Goal: Task Accomplishment & Management: Manage account settings

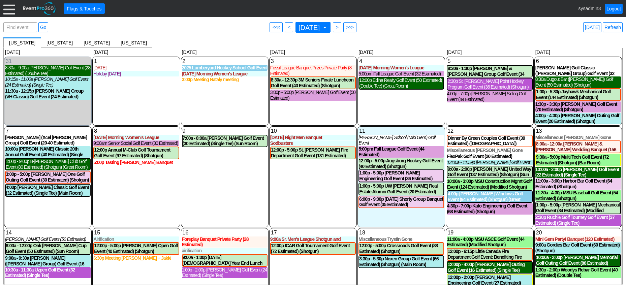
click at [11, 11] on div at bounding box center [9, 9] width 12 height 12
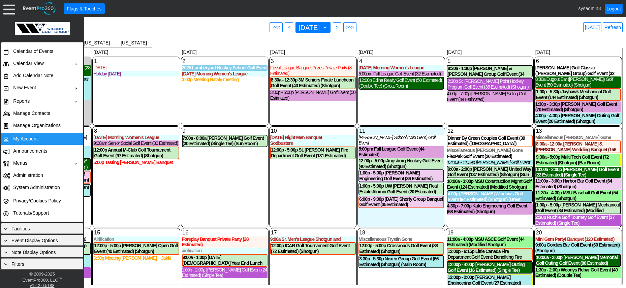
click at [21, 137] on td "My Account" at bounding box center [40, 139] width 60 height 12
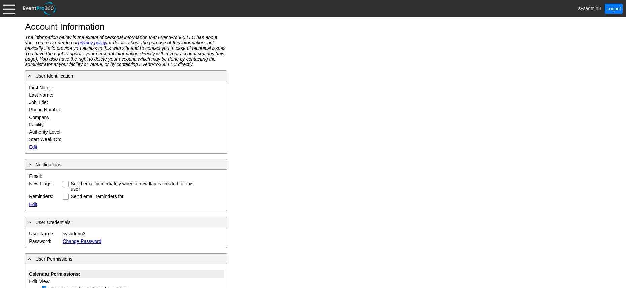
type input "System"
type input "Administrator"
type input "System Administrator"
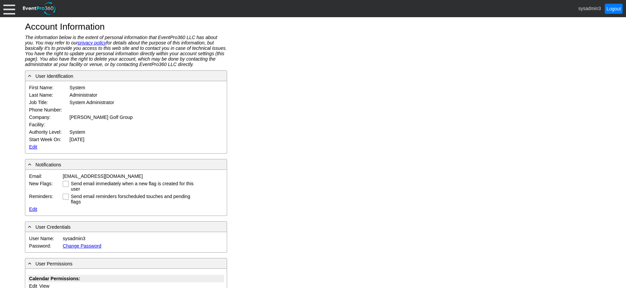
click at [34, 148] on link "Edit" at bounding box center [33, 146] width 8 height 5
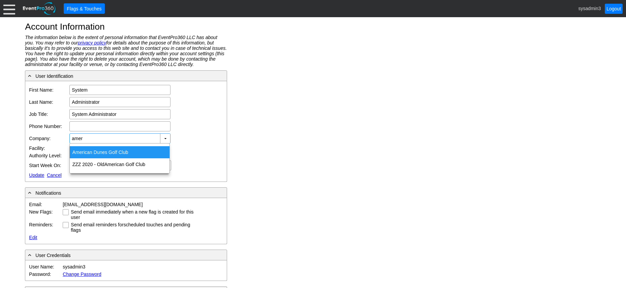
click at [106, 150] on div "Amer ican Dunes Golf Club" at bounding box center [120, 152] width 100 height 12
type input "American Dunes Golf Club"
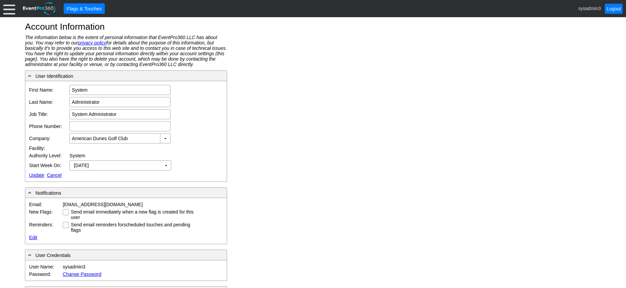
click at [35, 173] on link "Update" at bounding box center [36, 175] width 15 height 5
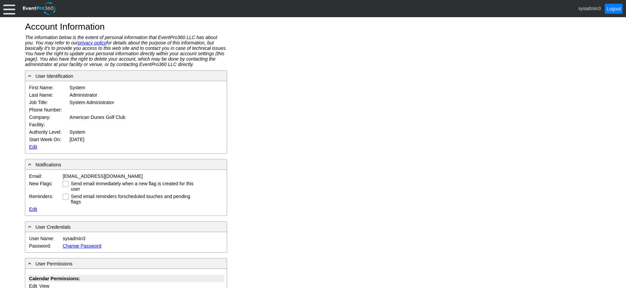
click at [7, 7] on div at bounding box center [9, 9] width 12 height 12
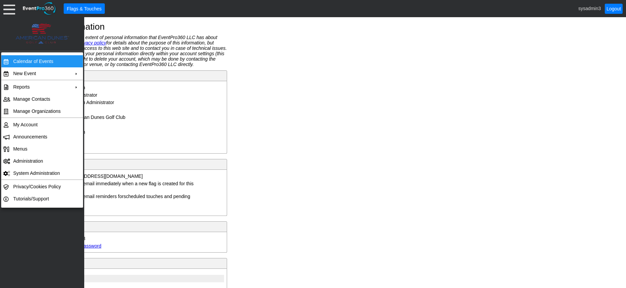
click at [21, 61] on td "Calendar of Events" at bounding box center [40, 61] width 60 height 12
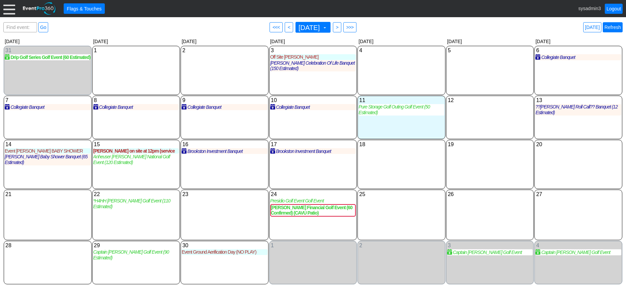
click at [612, 26] on link "Refresh" at bounding box center [613, 27] width 20 height 10
click at [6, 8] on div at bounding box center [9, 9] width 12 height 12
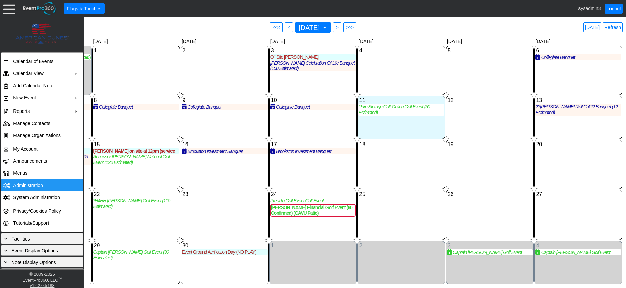
click at [28, 181] on td "Administration" at bounding box center [40, 185] width 60 height 12
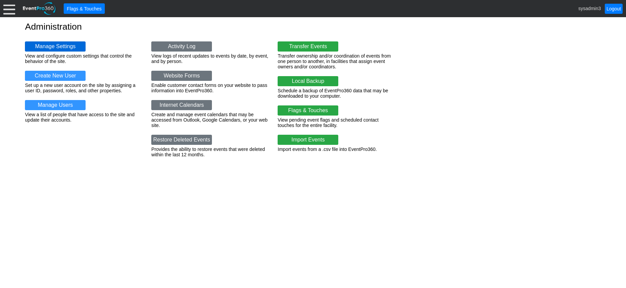
click at [65, 47] on link "Manage Settings" at bounding box center [55, 46] width 61 height 10
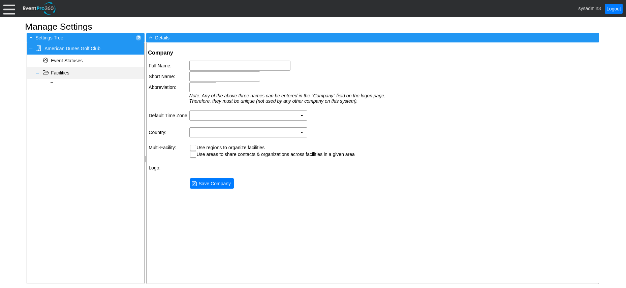
type input "American Dunes Golf Club"
type input "American Dunes GC"
type input "AmDunes"
type input "(GMT-05:00) Eastern Time ([GEOGRAPHIC_DATA] & [GEOGRAPHIC_DATA])"
type input "[GEOGRAPHIC_DATA] (English)"
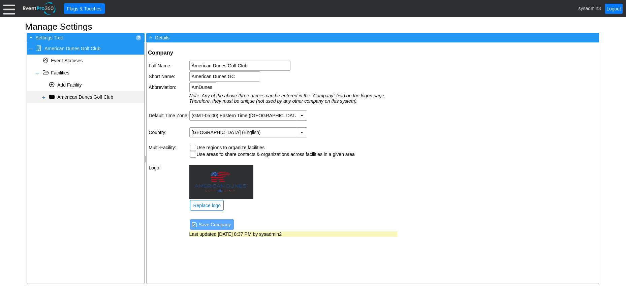
click at [43, 98] on span at bounding box center [43, 97] width 5 height 5
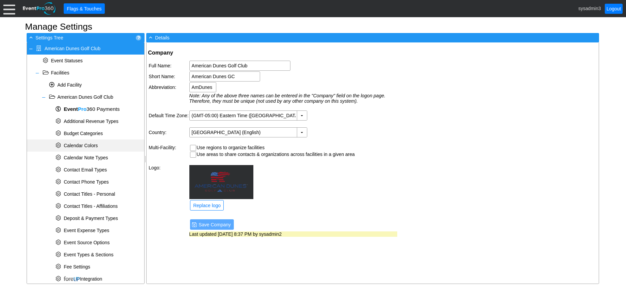
click at [94, 146] on span "Calendar Colors" at bounding box center [81, 145] width 34 height 5
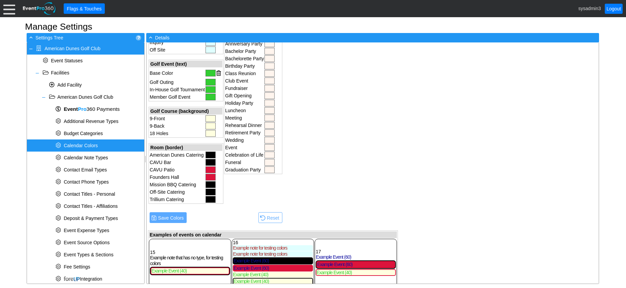
scroll to position [230, 0]
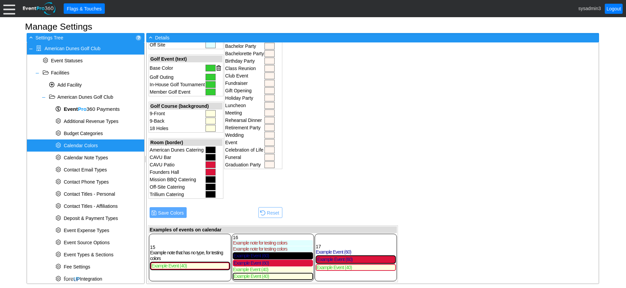
click at [208, 67] on div at bounding box center [211, 68] width 10 height 7
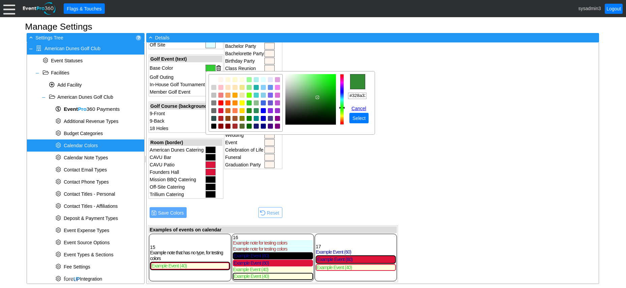
click at [316, 97] on img "focusNode" at bounding box center [317, 97] width 3 height 3
type input "#287228"
click at [319, 101] on img "focusNode" at bounding box center [318, 101] width 3 height 3
click at [359, 117] on span "Select" at bounding box center [359, 118] width 16 height 7
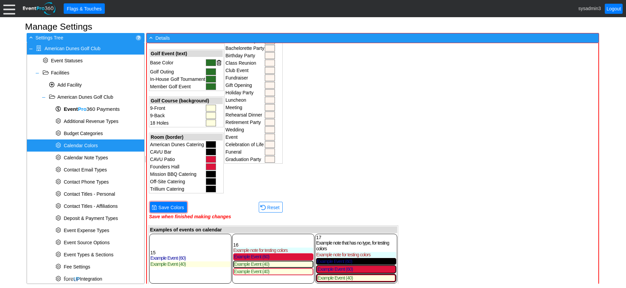
scroll to position [238, 0]
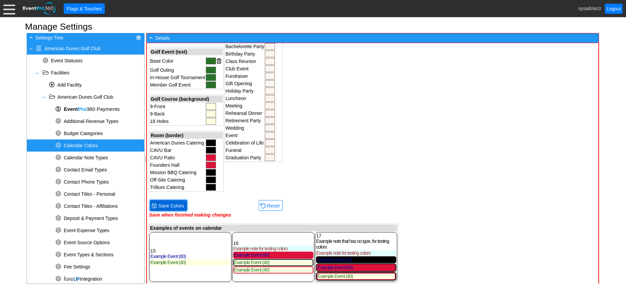
click at [168, 204] on span "Save Colors" at bounding box center [171, 206] width 28 height 7
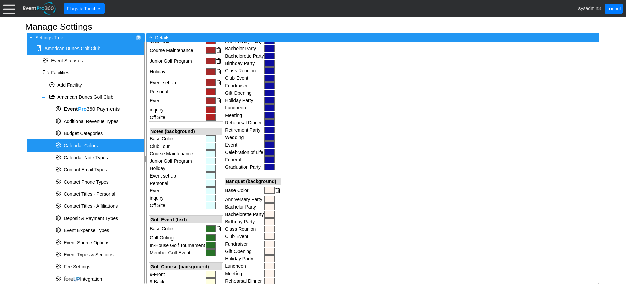
scroll to position [36, 0]
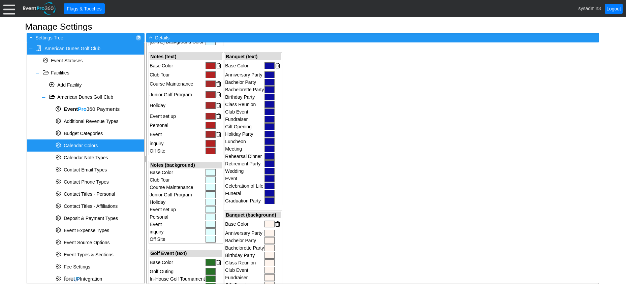
click at [211, 172] on div at bounding box center [211, 172] width 10 height 7
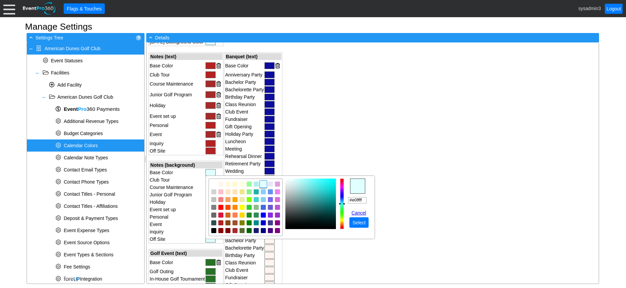
click at [292, 184] on img "focusNode" at bounding box center [311, 204] width 51 height 51
type input "#e5f0f0"
click at [287, 182] on img "focusNode" at bounding box center [287, 181] width 3 height 3
click at [359, 221] on span "Select" at bounding box center [359, 222] width 16 height 7
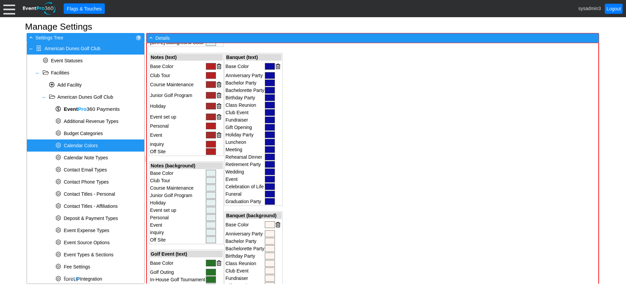
click at [213, 173] on div at bounding box center [211, 173] width 10 height 7
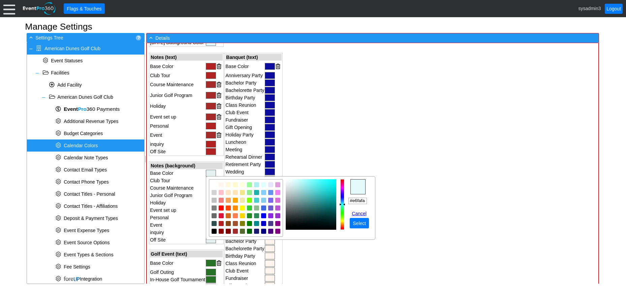
type input "#e8fafa"
click at [289, 181] on img "focusNode" at bounding box center [289, 180] width 3 height 3
click at [356, 222] on span "Select" at bounding box center [360, 223] width 16 height 7
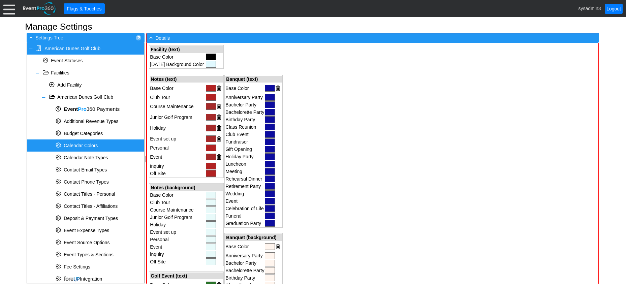
scroll to position [2, 0]
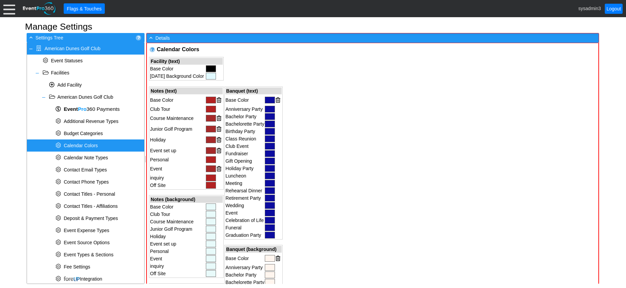
click at [270, 99] on div at bounding box center [270, 100] width 10 height 7
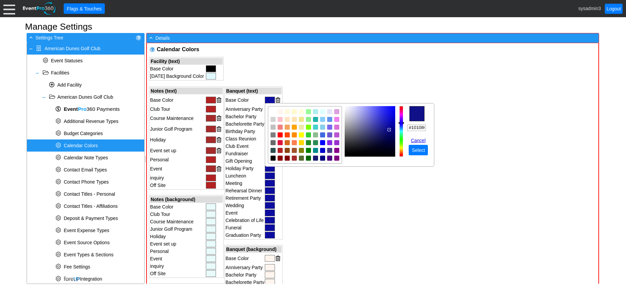
type input "#111186"
click at [389, 130] on img "focusNode" at bounding box center [388, 129] width 3 height 3
click at [421, 150] on span "Select" at bounding box center [419, 150] width 16 height 7
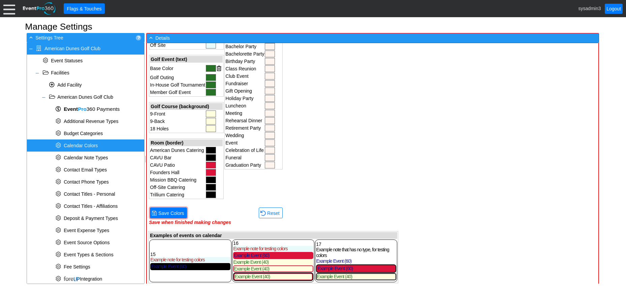
scroll to position [231, 0]
click at [212, 67] on div at bounding box center [211, 68] width 10 height 7
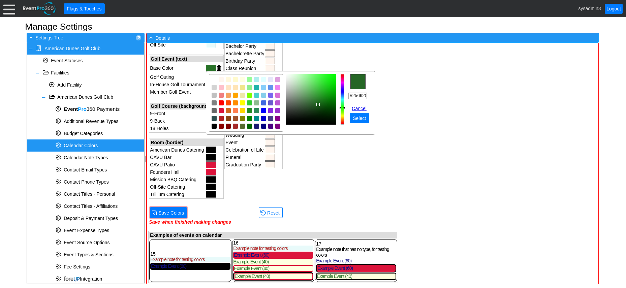
click at [318, 104] on img "focusNode" at bounding box center [318, 104] width 3 height 3
type input "#245f24"
click at [317, 105] on img "focusNode" at bounding box center [317, 105] width 3 height 3
click at [360, 114] on span "● Select" at bounding box center [359, 118] width 19 height 10
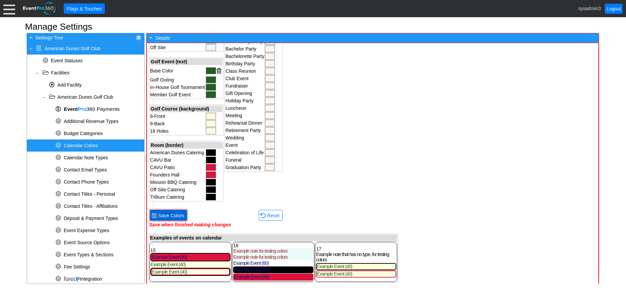
click at [174, 213] on span "Save Colors" at bounding box center [171, 215] width 28 height 7
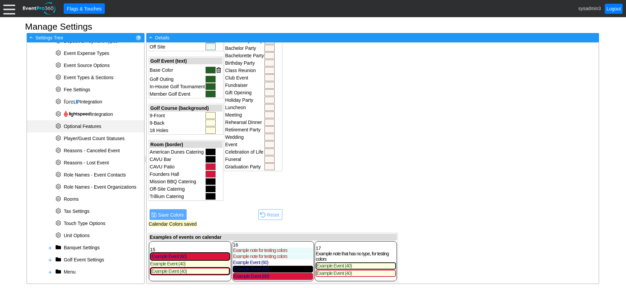
scroll to position [180, 0]
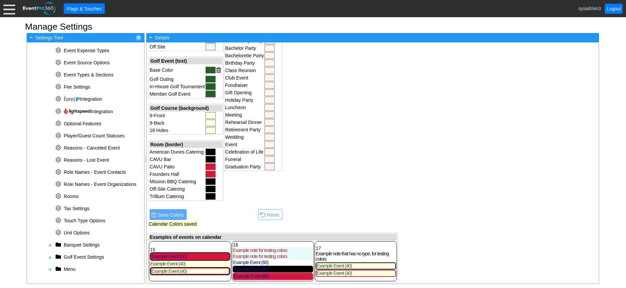
click at [10, 9] on div at bounding box center [9, 9] width 12 height 12
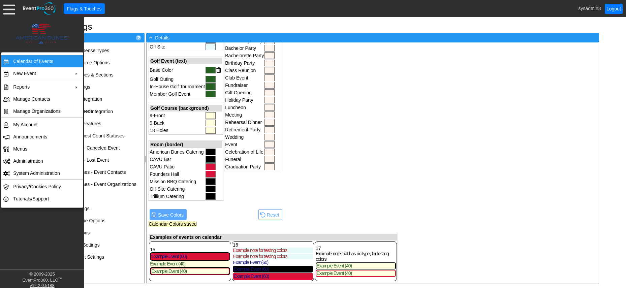
click at [40, 59] on td "Calendar of Events" at bounding box center [40, 61] width 60 height 12
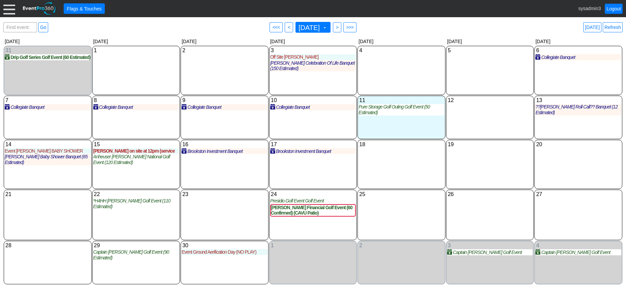
click at [8, 8] on div at bounding box center [9, 9] width 12 height 12
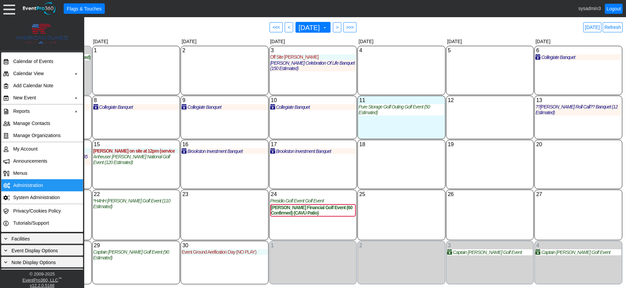
click at [28, 184] on td "Administration" at bounding box center [40, 185] width 60 height 12
click at [31, 185] on td "Administration" at bounding box center [40, 185] width 60 height 12
click at [613, 27] on link "Refresh" at bounding box center [613, 27] width 20 height 10
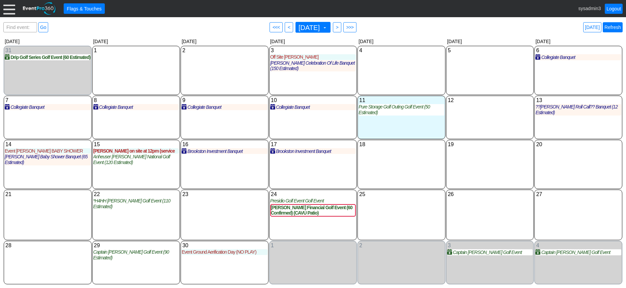
click at [612, 25] on link "Refresh" at bounding box center [613, 27] width 20 height 10
click at [613, 9] on link "Logout" at bounding box center [614, 9] width 18 height 10
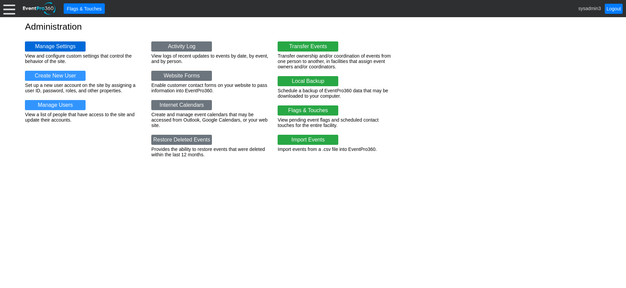
click at [58, 46] on link "Manage Settings" at bounding box center [55, 46] width 61 height 10
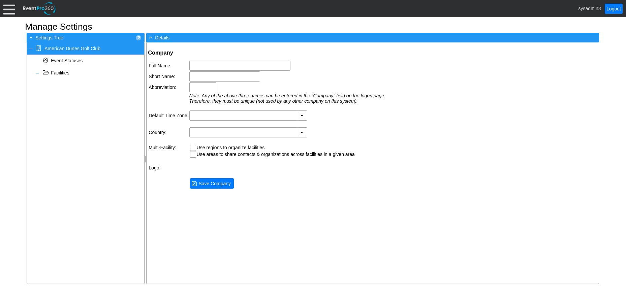
type input "American Dunes Golf Club"
type input "American Dunes GC"
type input "AmDunes"
type input "(GMT-05:00) Eastern Time (US & Canada)"
type input "United States (English)"
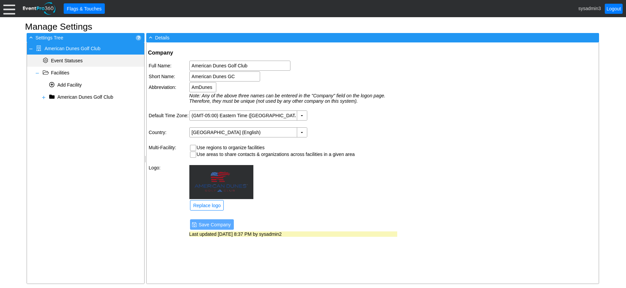
click at [70, 60] on span "Event Statuses" at bounding box center [67, 60] width 32 height 5
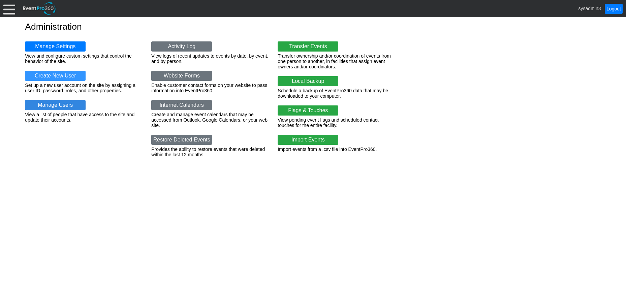
click at [65, 105] on link "Manage Users" at bounding box center [55, 105] width 61 height 10
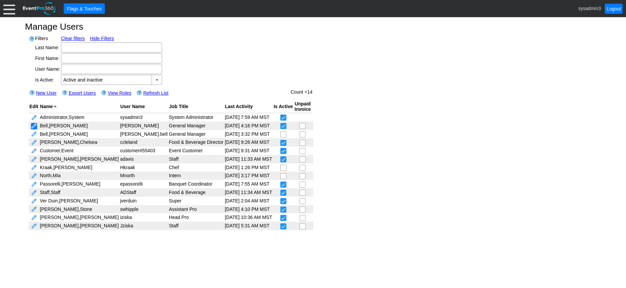
click at [34, 126] on link at bounding box center [34, 126] width 6 height 6
click at [35, 143] on link at bounding box center [34, 143] width 6 height 6
click at [33, 184] on link at bounding box center [34, 184] width 6 height 6
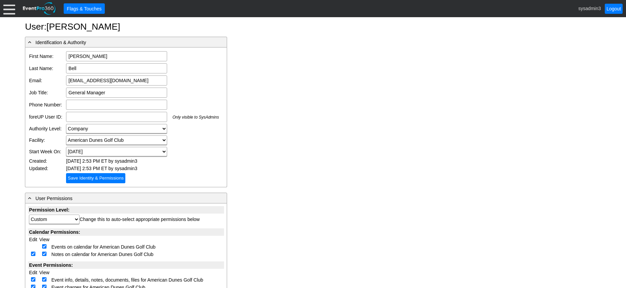
drag, startPoint x: 146, startPoint y: 81, endPoint x: 59, endPoint y: 82, distance: 87.0
click at [59, 82] on tr "Email: [EMAIL_ADDRESS][DOMAIN_NAME] Email is required Email format is not valid" at bounding box center [124, 80] width 192 height 12
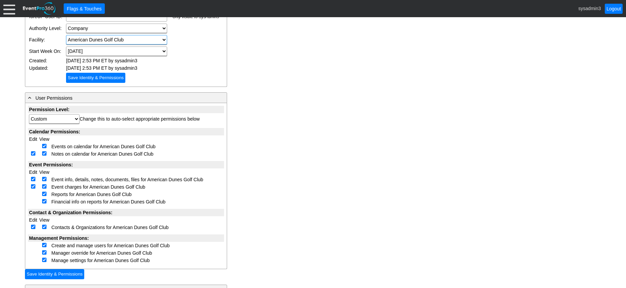
scroll to position [101, 0]
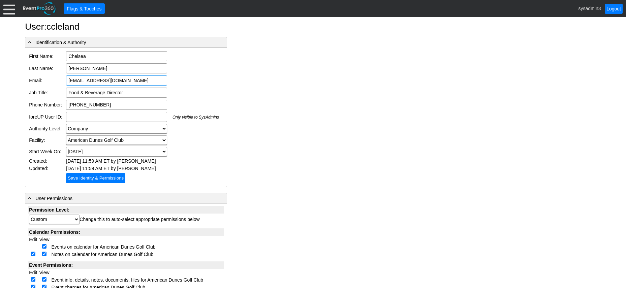
drag, startPoint x: 152, startPoint y: 80, endPoint x: 77, endPoint y: 80, distance: 74.8
click at [63, 81] on tr "Email: [EMAIL_ADDRESS][DOMAIN_NAME] Email is required Email format is not valid" at bounding box center [124, 80] width 192 height 12
drag, startPoint x: 160, startPoint y: 83, endPoint x: 61, endPoint y: 76, distance: 99.3
click at [61, 76] on tr "Email: [EMAIL_ADDRESS][DOMAIN_NAME] Email is required Email format is not valid" at bounding box center [124, 80] width 192 height 12
